Goal: Task Accomplishment & Management: Complete application form

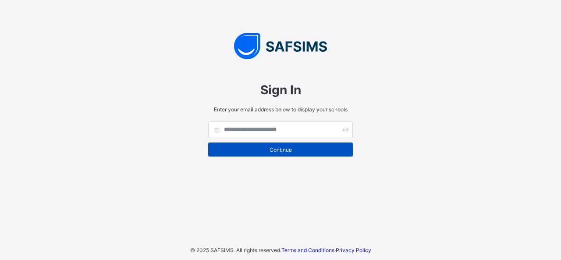
click at [285, 150] on span "Continue" at bounding box center [281, 150] width 132 height 7
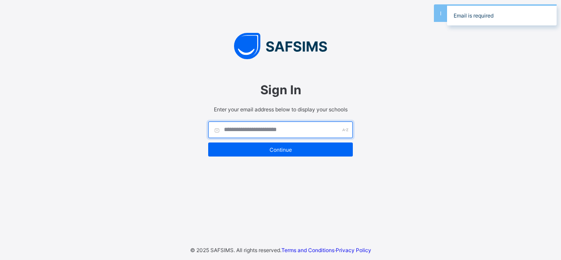
click at [240, 129] on input "text" at bounding box center [280, 130] width 145 height 17
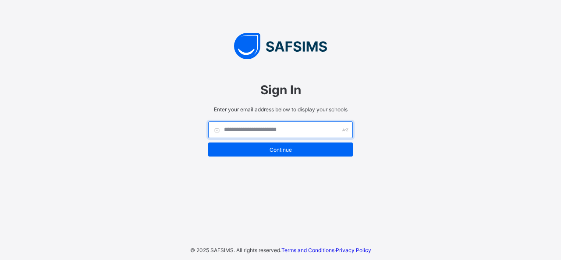
type input "*"
type input "**********"
click at [357, 129] on div "Sign In Enter your email address below to display your schools Continue" at bounding box center [281, 117] width 162 height 105
click at [258, 126] on input "text" at bounding box center [280, 130] width 145 height 17
